Goal: Transaction & Acquisition: Purchase product/service

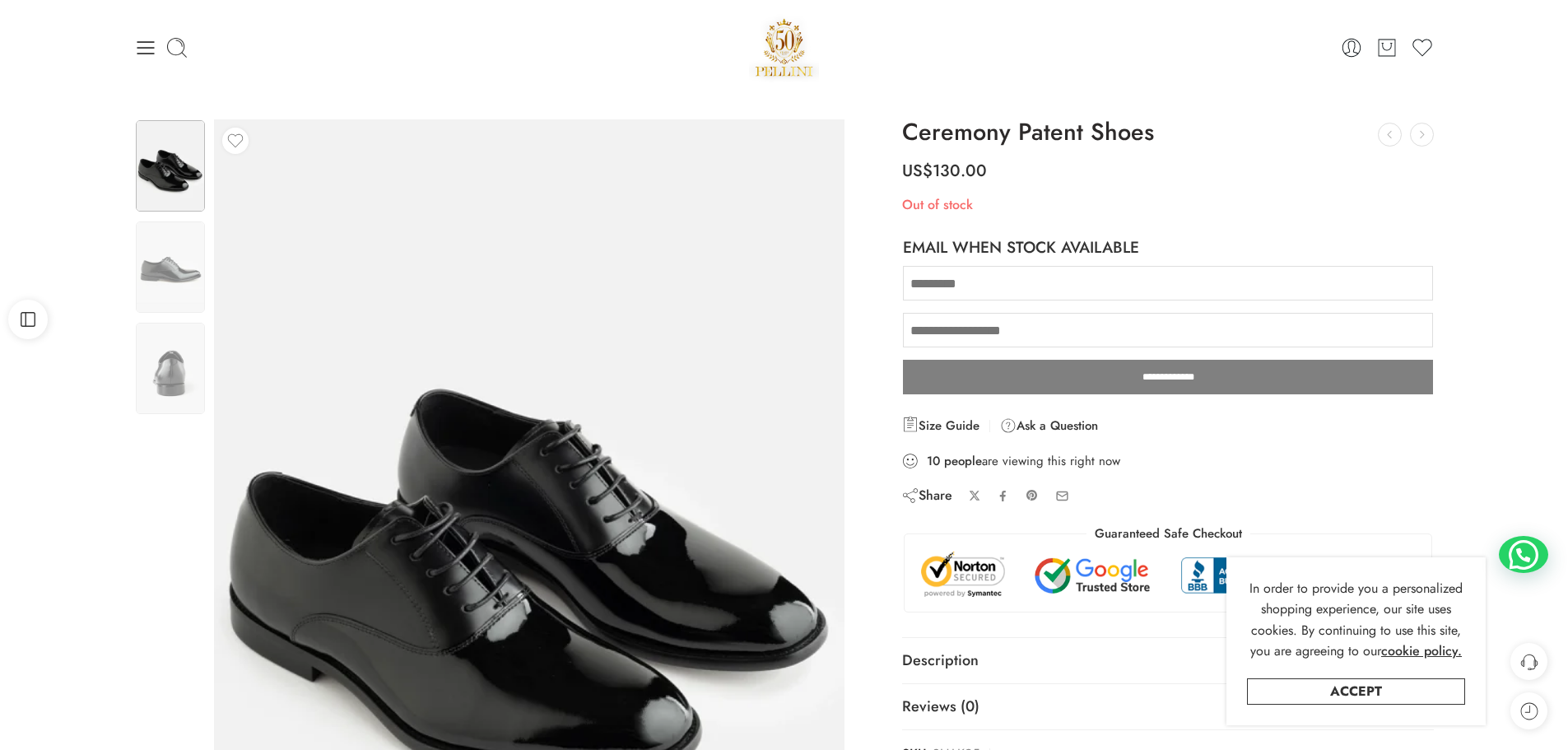
drag, startPoint x: 456, startPoint y: 59, endPoint x: 419, endPoint y: 60, distance: 37.0
click at [419, 60] on div "0 Cart 0 Wishlist" at bounding box center [785, 47] width 1301 height 70
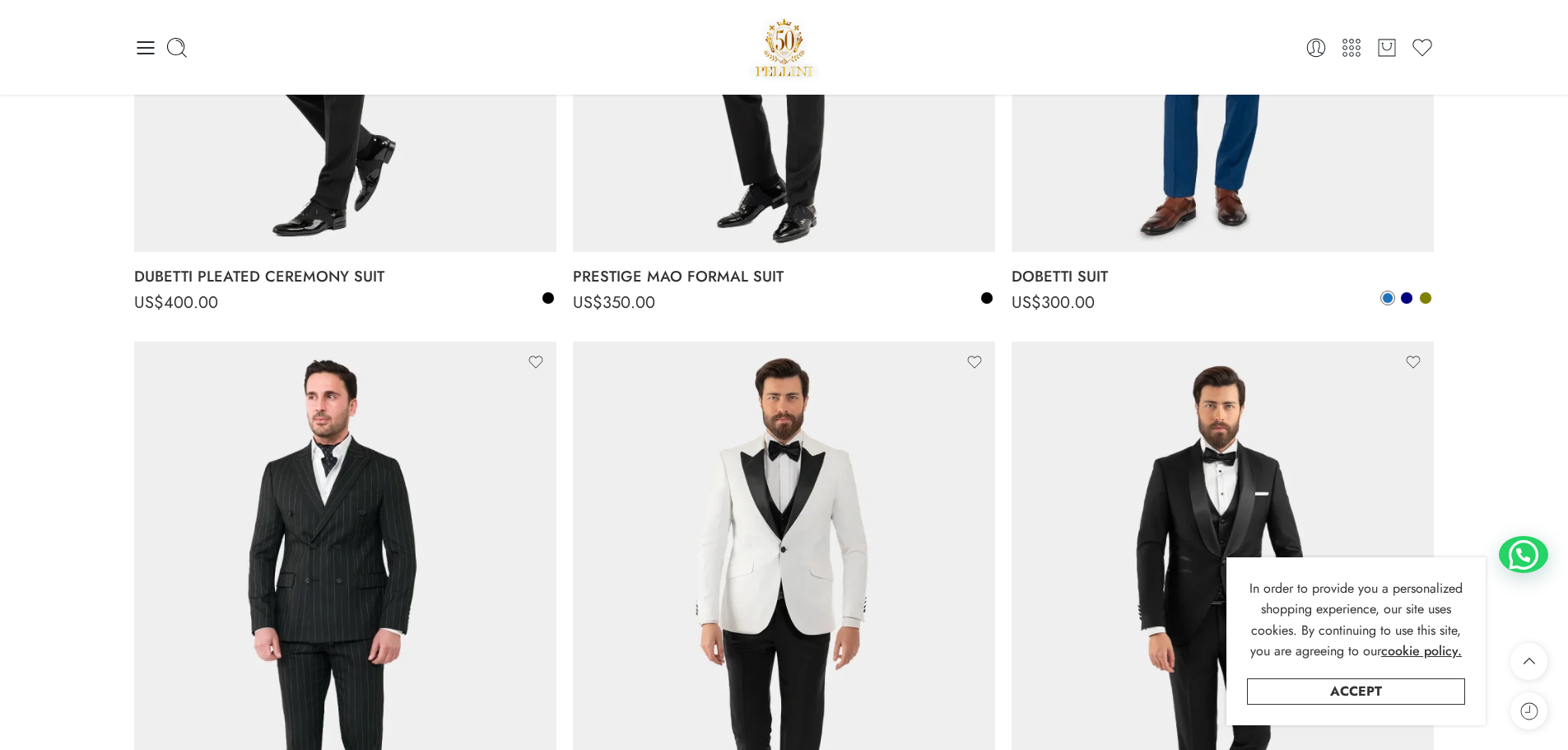
scroll to position [1237, 0]
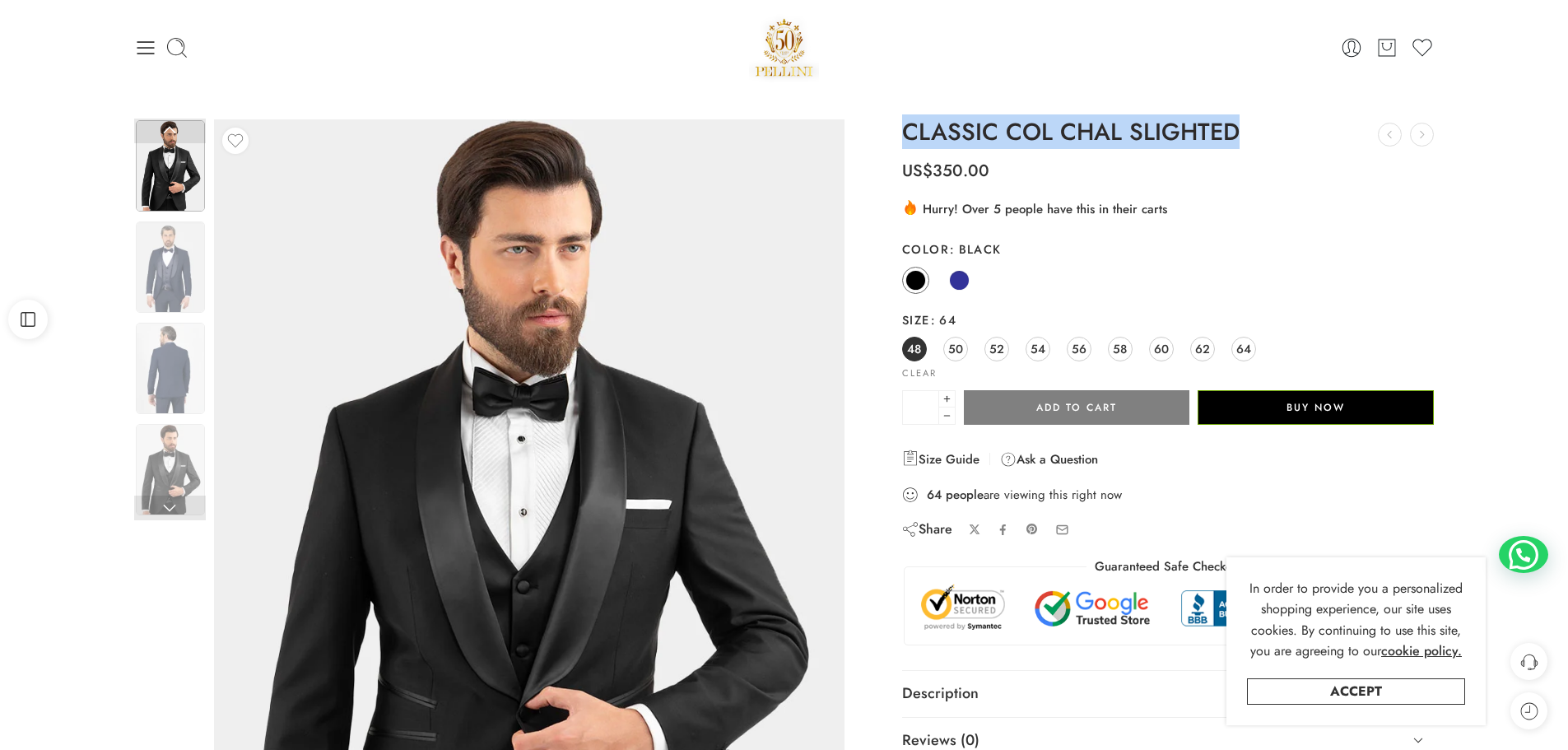
drag, startPoint x: 1235, startPoint y: 133, endPoint x: 904, endPoint y: 120, distance: 331.3
click at [904, 120] on h1 "CLASSIC COL CHAL SLIGHTED" at bounding box center [1169, 133] width 533 height 26
copy h1 "CLASSIC COL CHAL SLIGHTED"
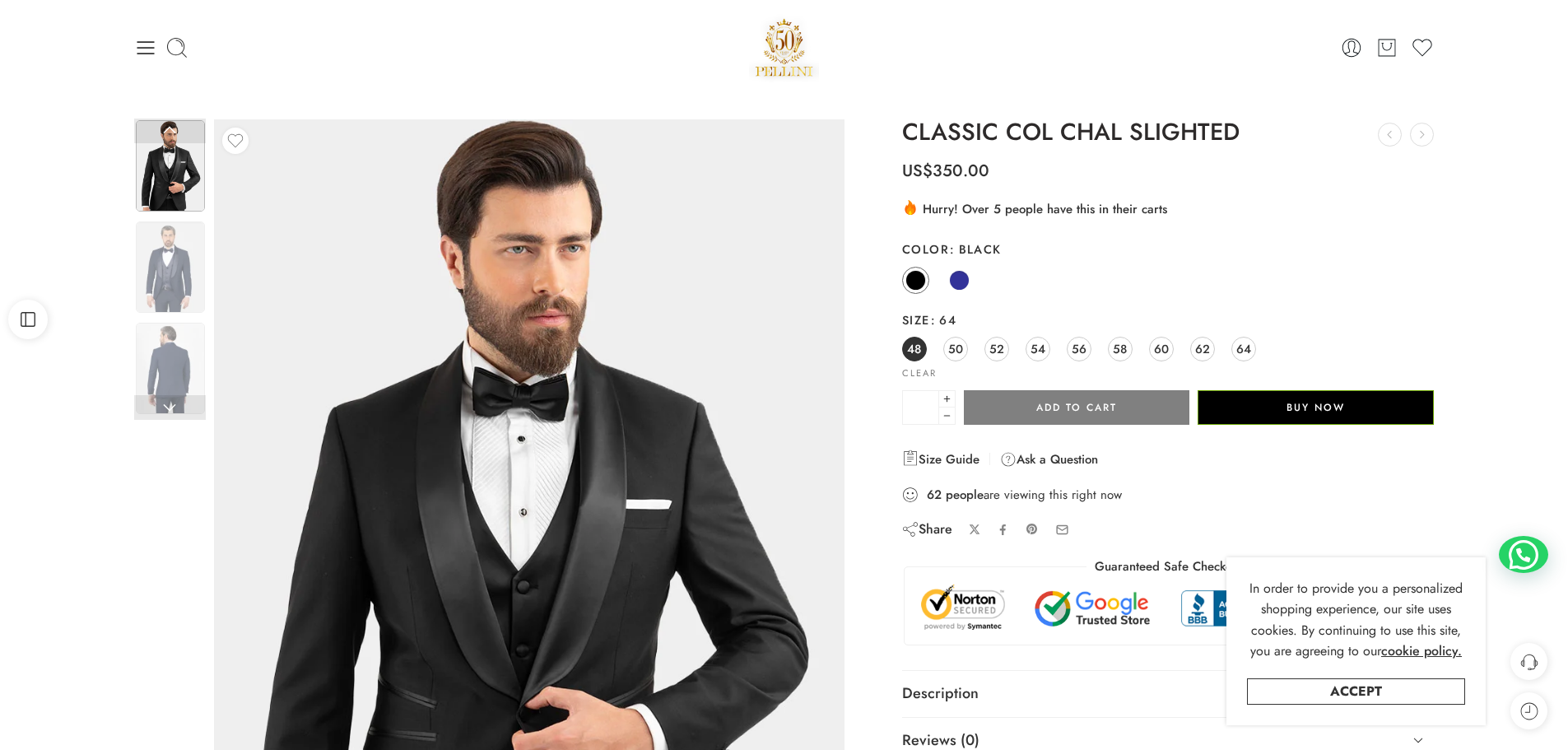
click at [1300, 168] on p "US$ 350.00" at bounding box center [1169, 164] width 533 height 37
